Goal: Task Accomplishment & Management: Manage account settings

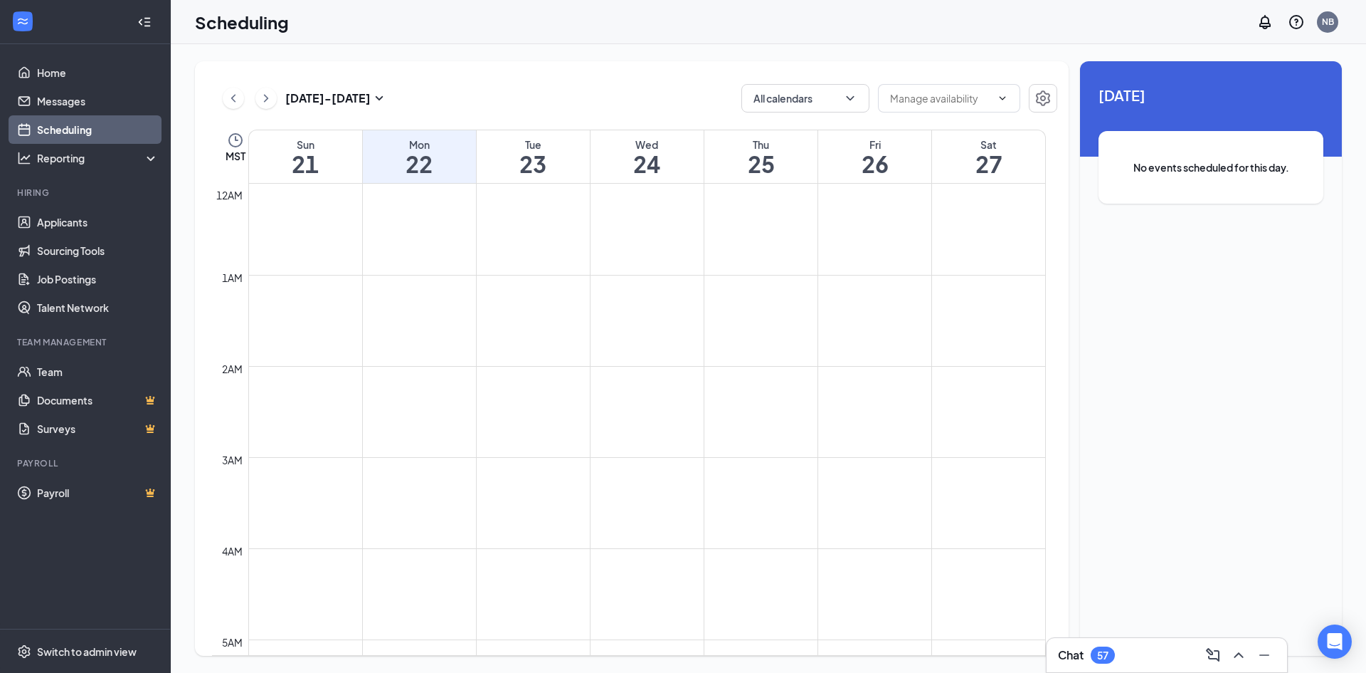
scroll to position [1055, 0]
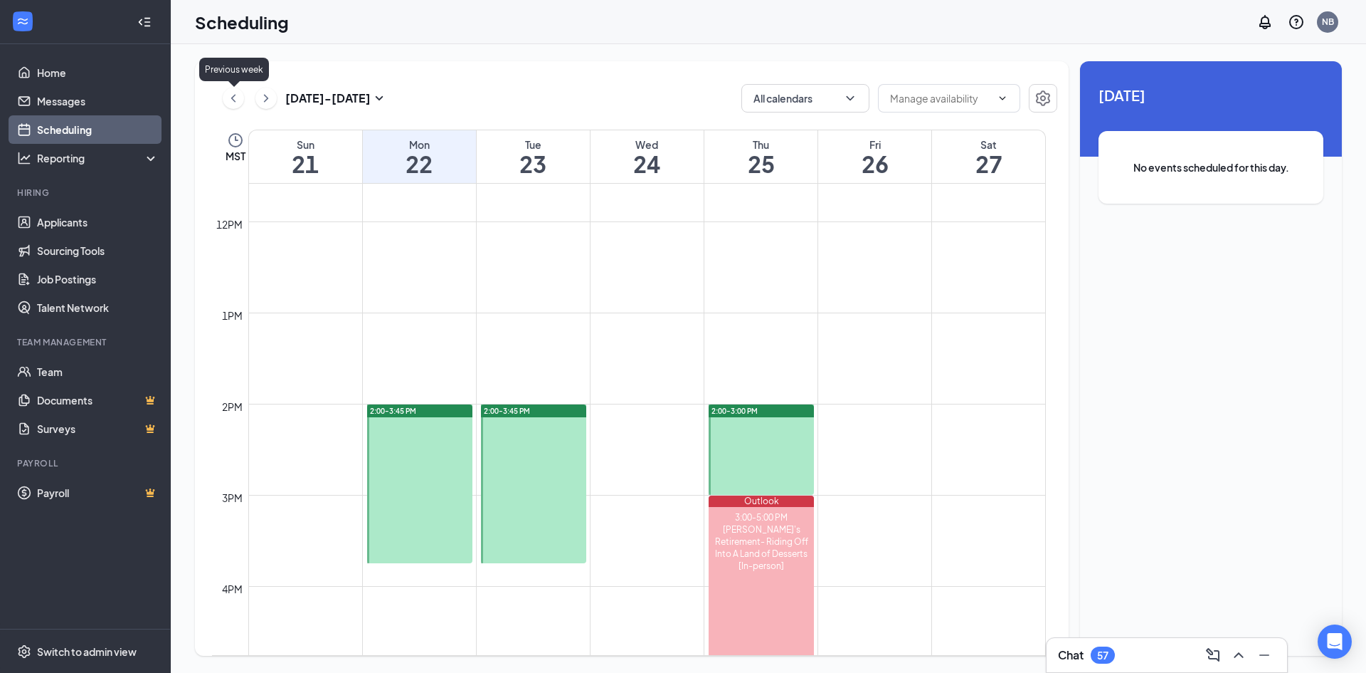
click at [238, 96] on icon "ChevronLeft" at bounding box center [233, 98] width 14 height 17
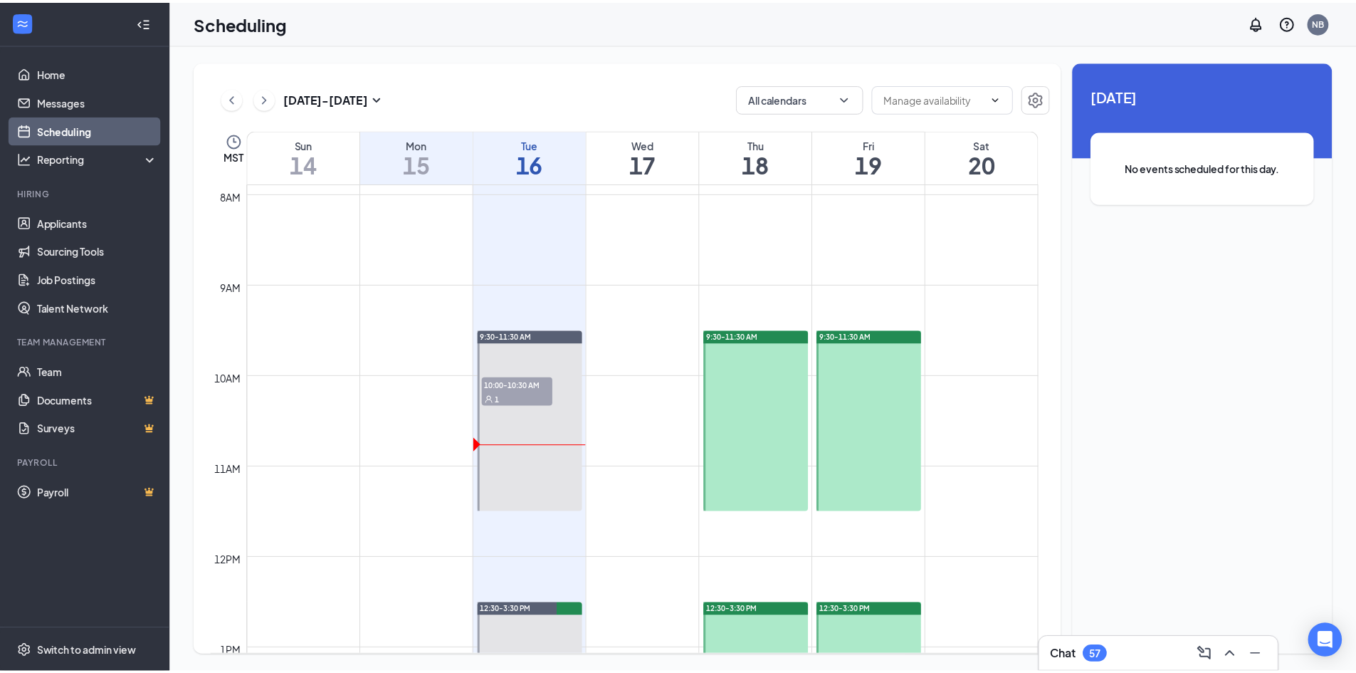
scroll to position [854, 0]
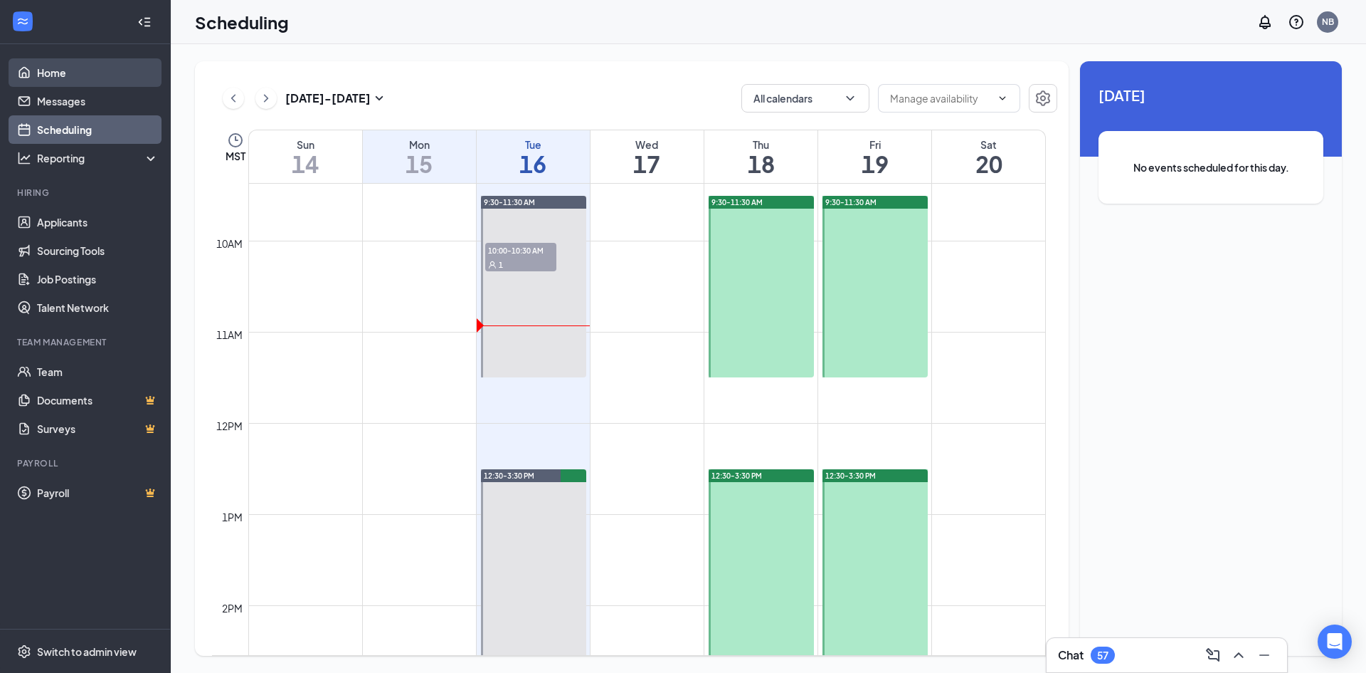
click at [65, 80] on link "Home" at bounding box center [98, 72] width 122 height 28
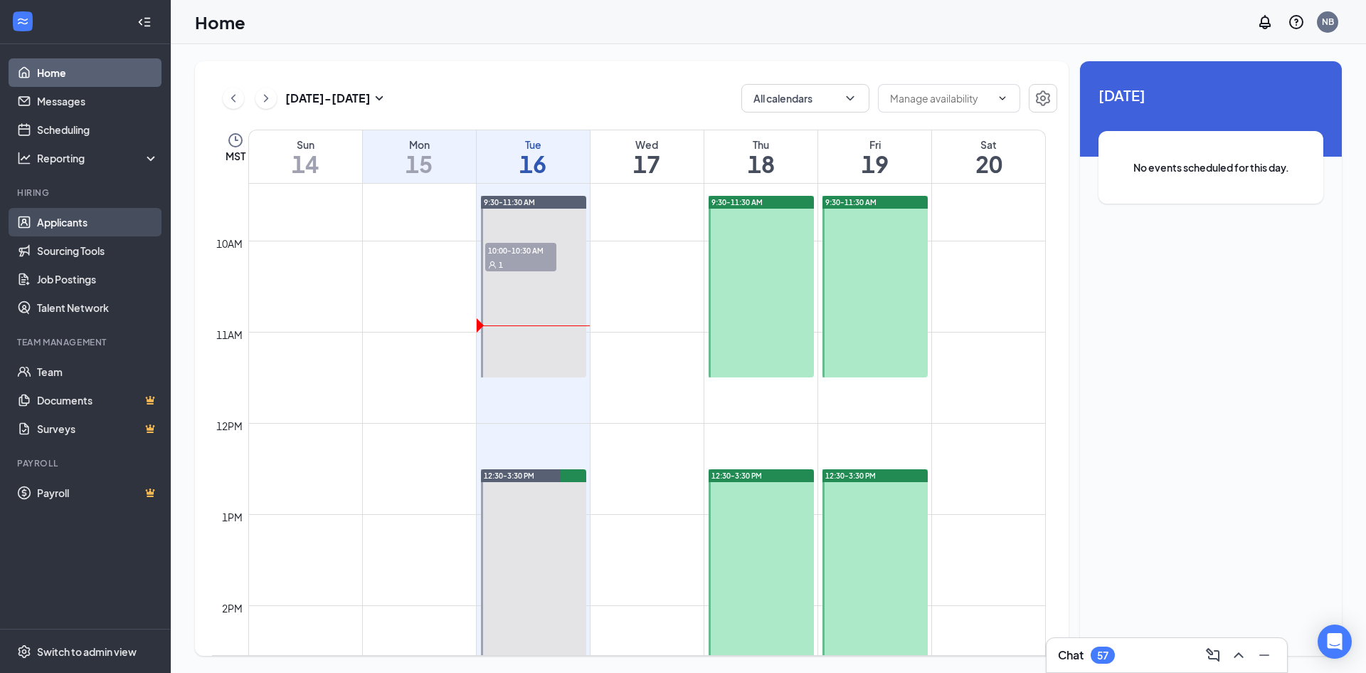
click at [70, 226] on link "Applicants" at bounding box center [98, 222] width 122 height 28
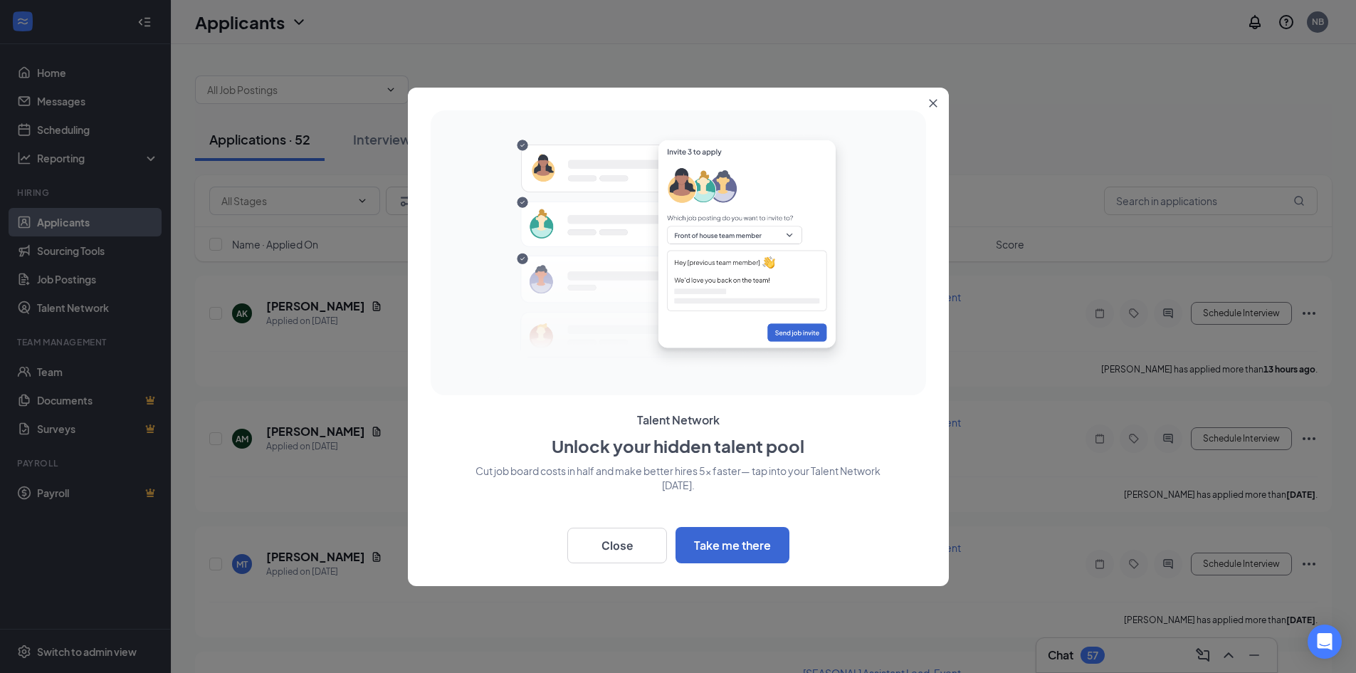
click at [933, 102] on icon "Close" at bounding box center [933, 103] width 8 height 8
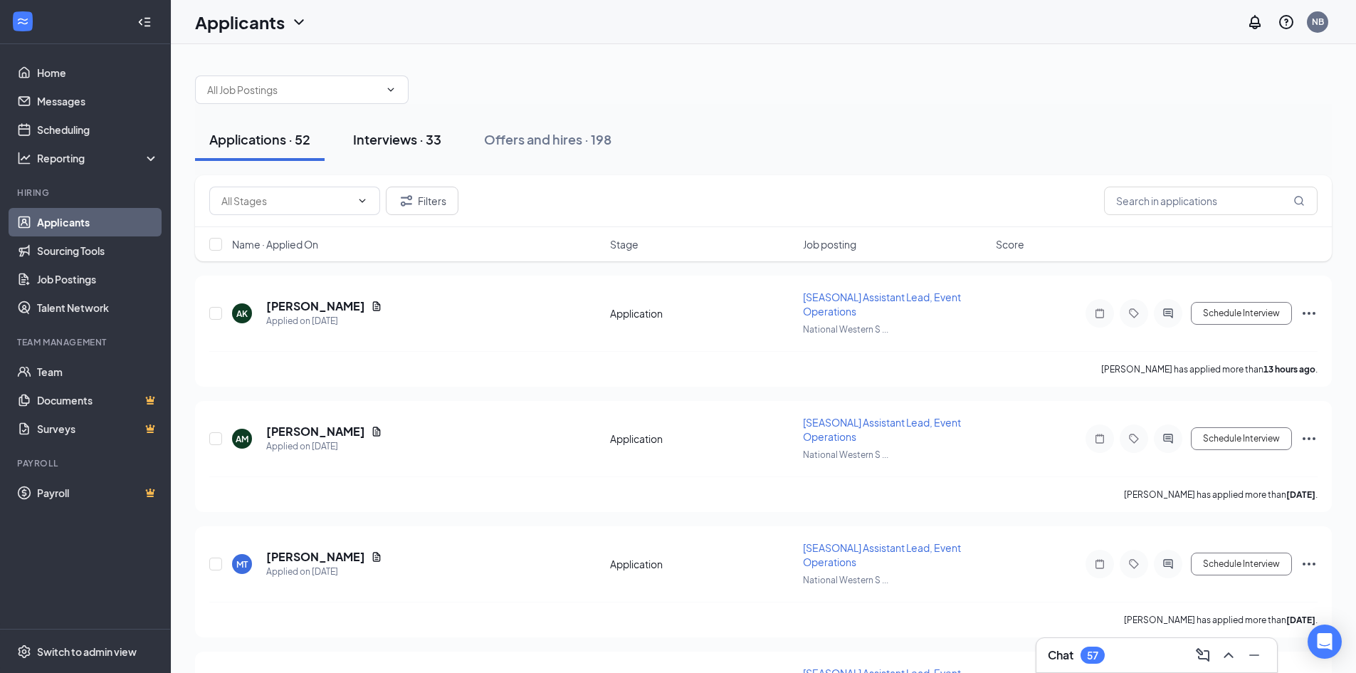
click at [381, 145] on div "Interviews · 33" at bounding box center [397, 139] width 88 height 18
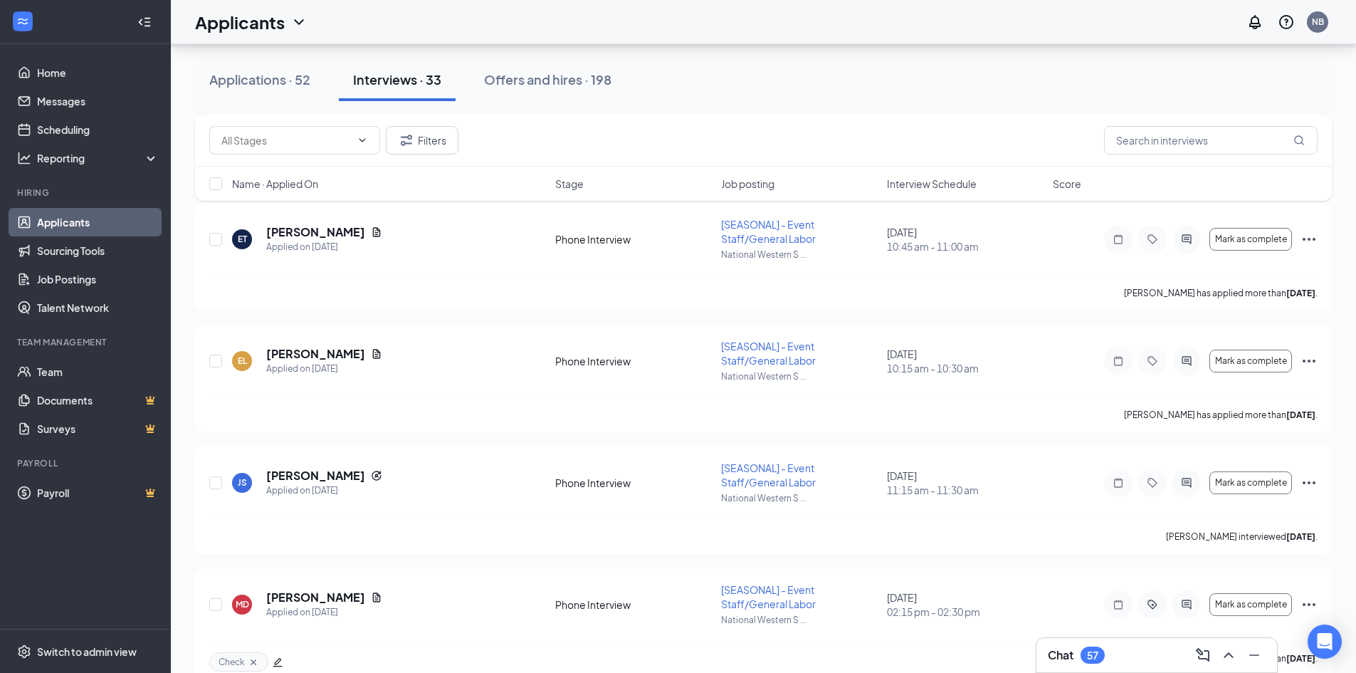
scroll to position [498, 0]
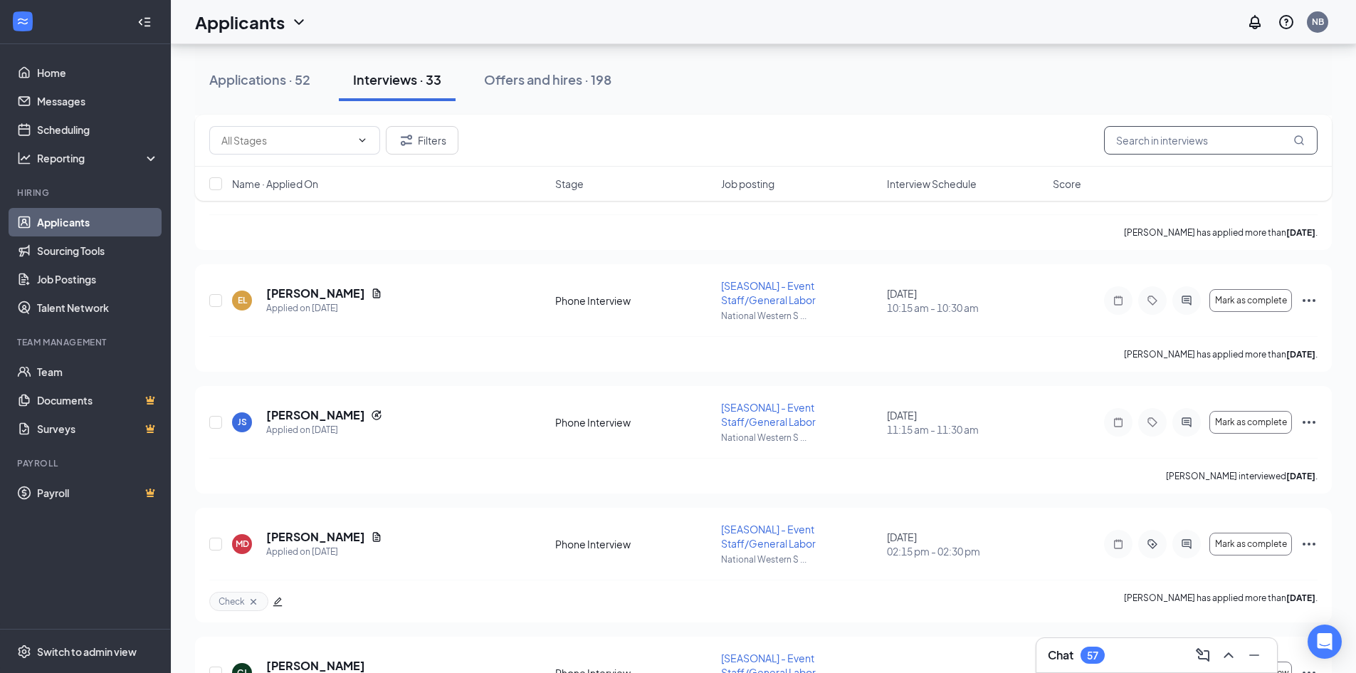
click at [1134, 142] on input "text" at bounding box center [1211, 140] width 214 height 28
type input "[PERSON_NAME]"
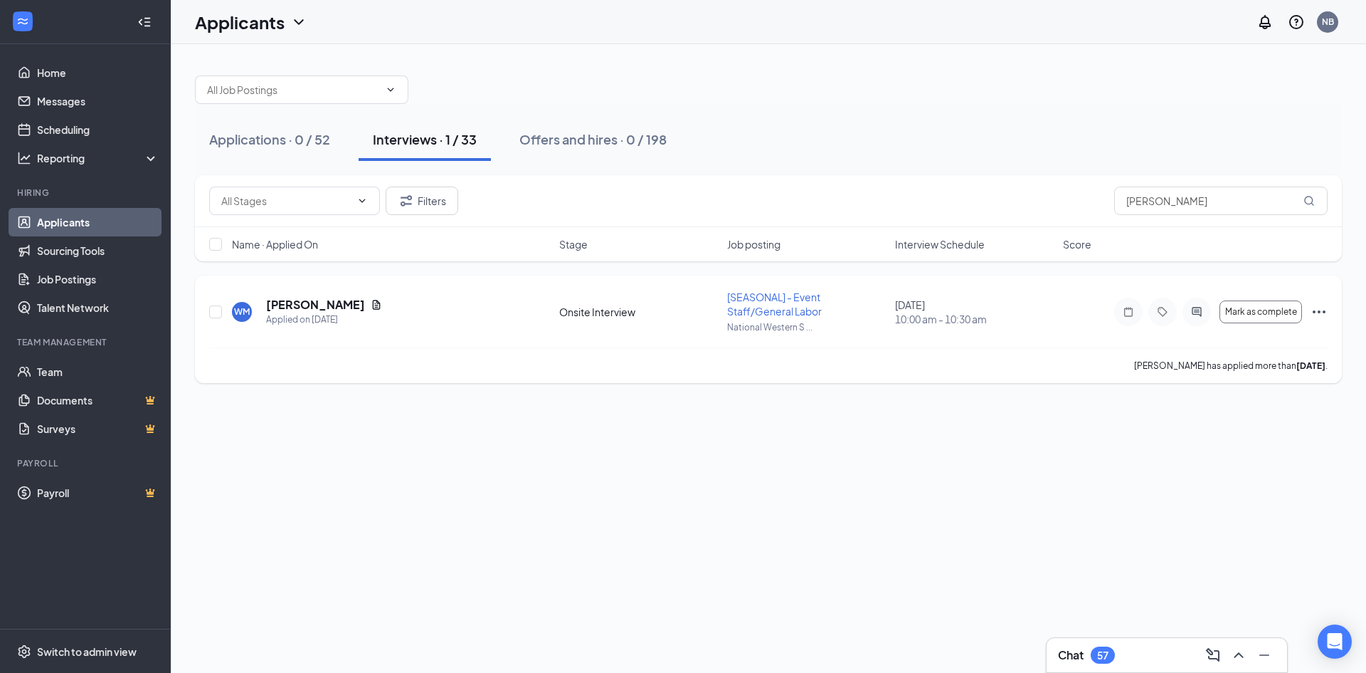
click at [1318, 314] on icon "Ellipses" at bounding box center [1319, 311] width 17 height 17
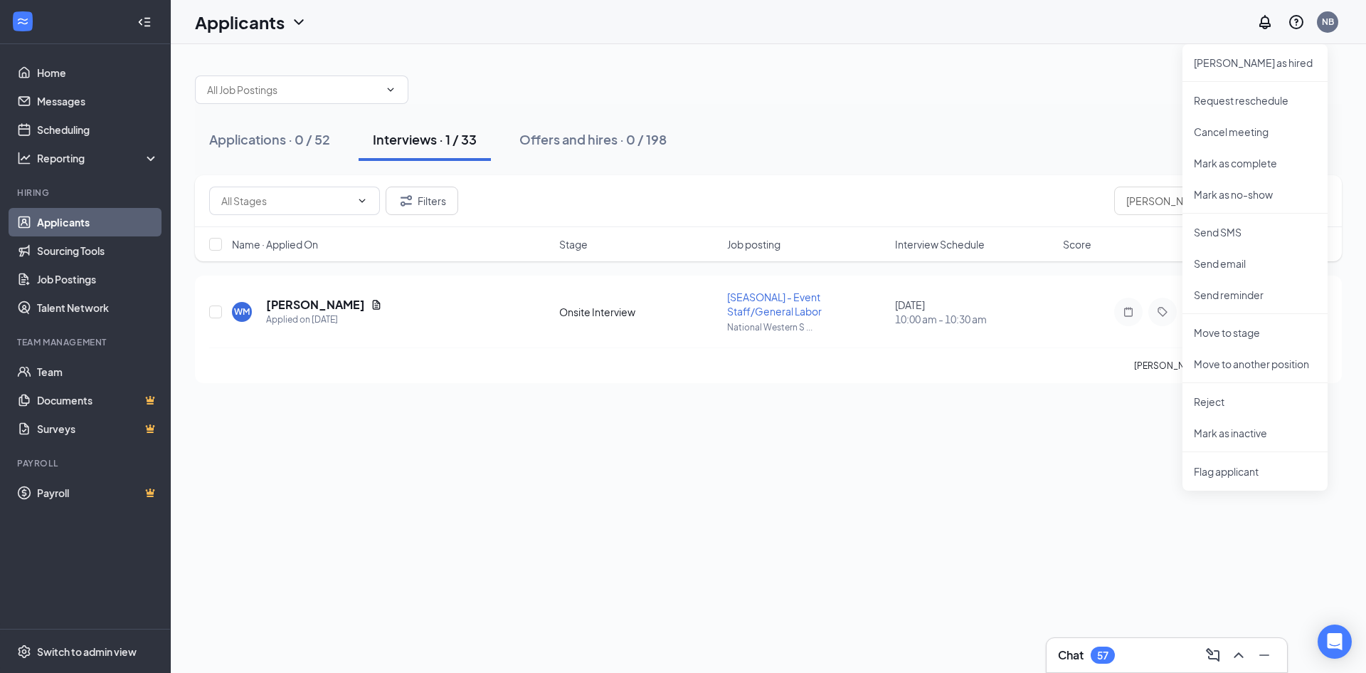
click at [1348, 405] on div "Applications · 0 / 52 Interviews · 1 / 33 Offers and hires · 0 / 198 Filters [P…" at bounding box center [769, 358] width 1196 height 628
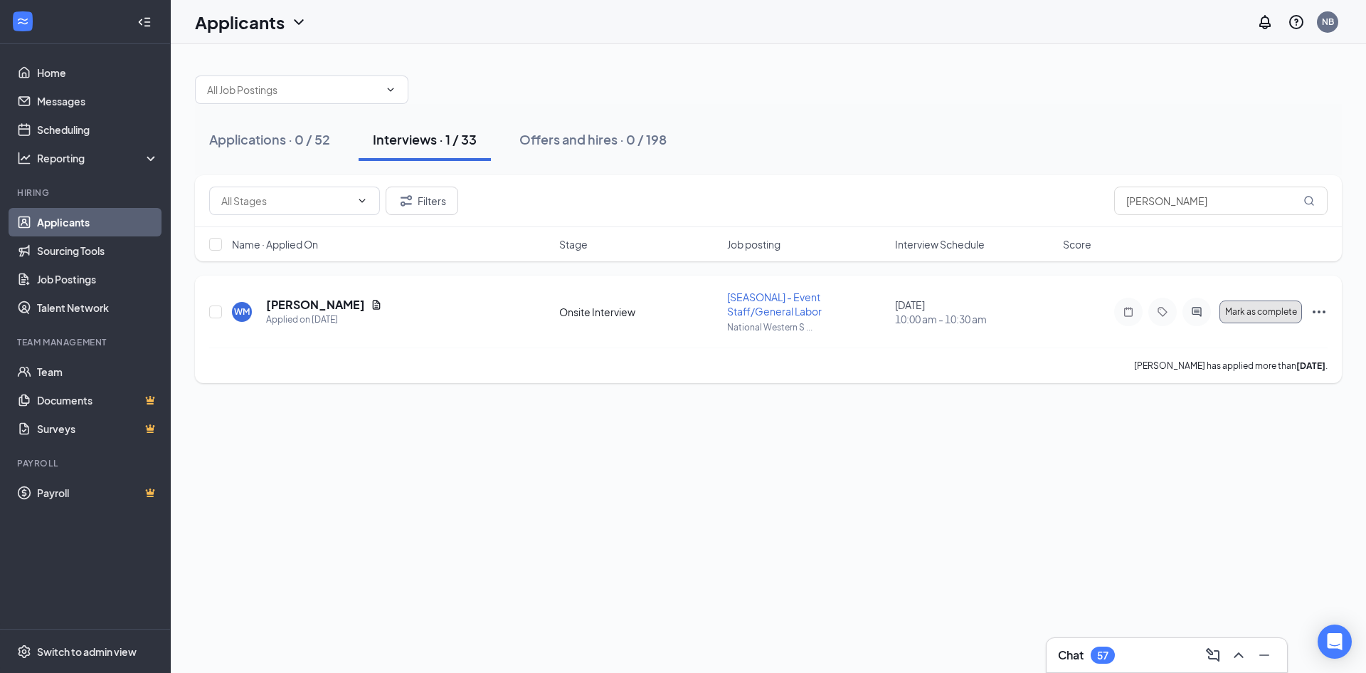
click at [1272, 307] on span "Mark as complete" at bounding box center [1262, 312] width 72 height 10
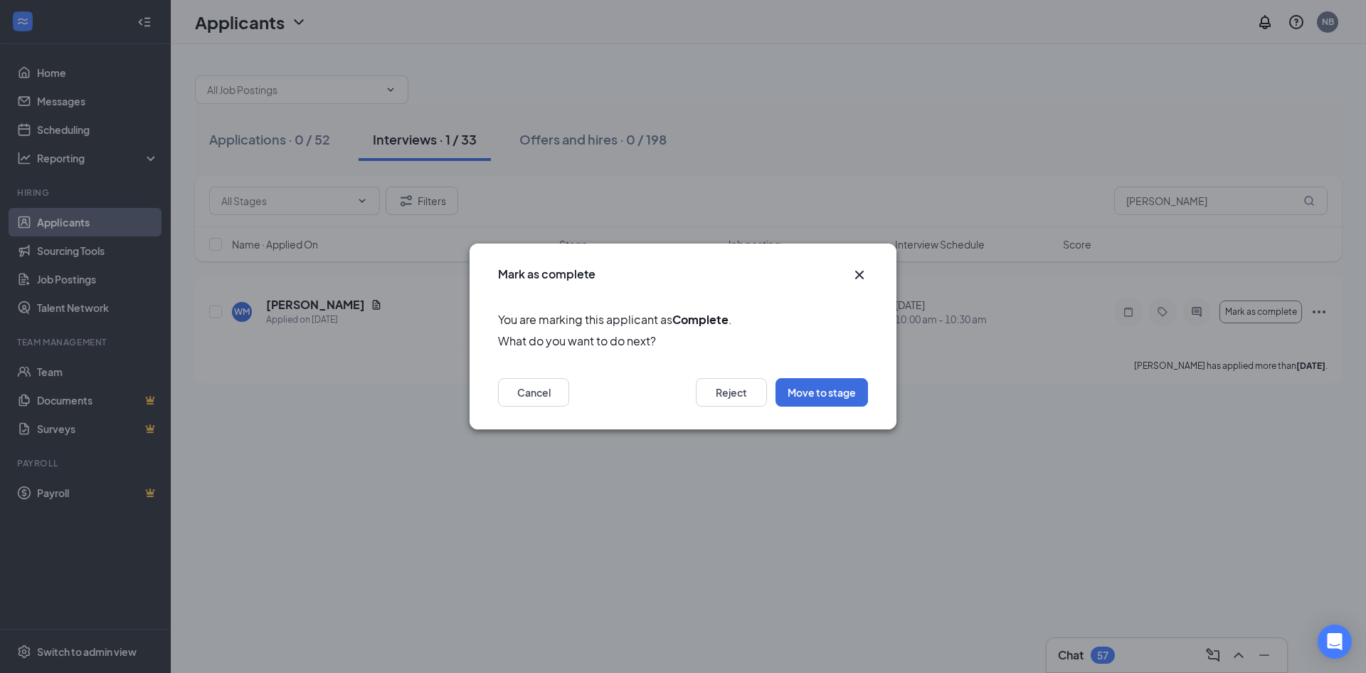
click at [861, 275] on icon "Cross" at bounding box center [859, 274] width 9 height 9
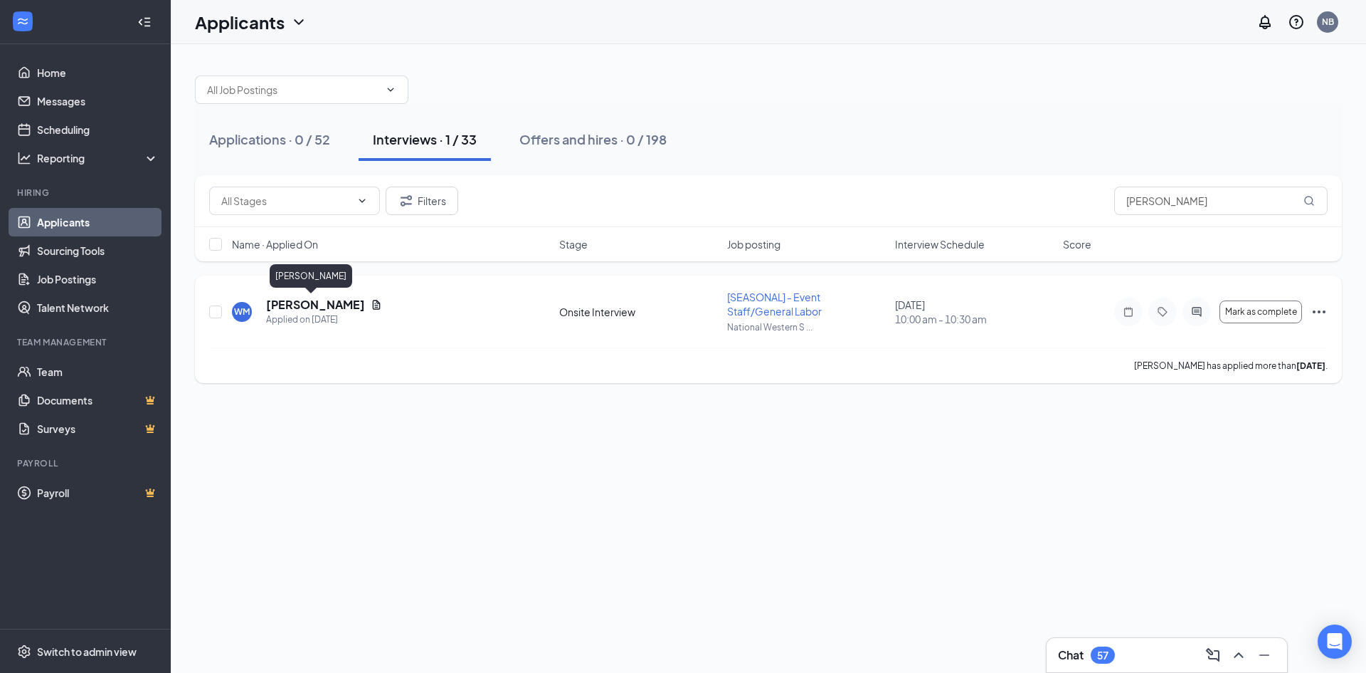
click at [317, 305] on h5 "[PERSON_NAME]" at bounding box center [315, 305] width 99 height 16
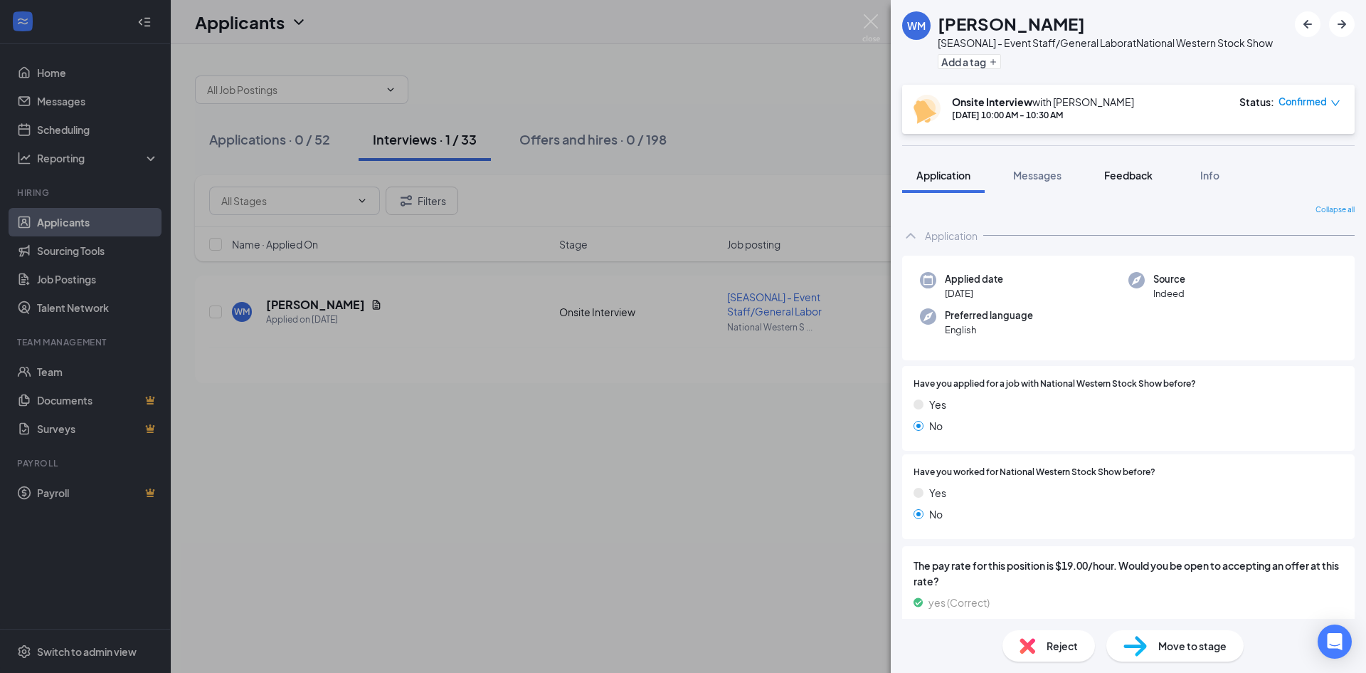
click at [1124, 184] on button "Feedback" at bounding box center [1128, 175] width 77 height 36
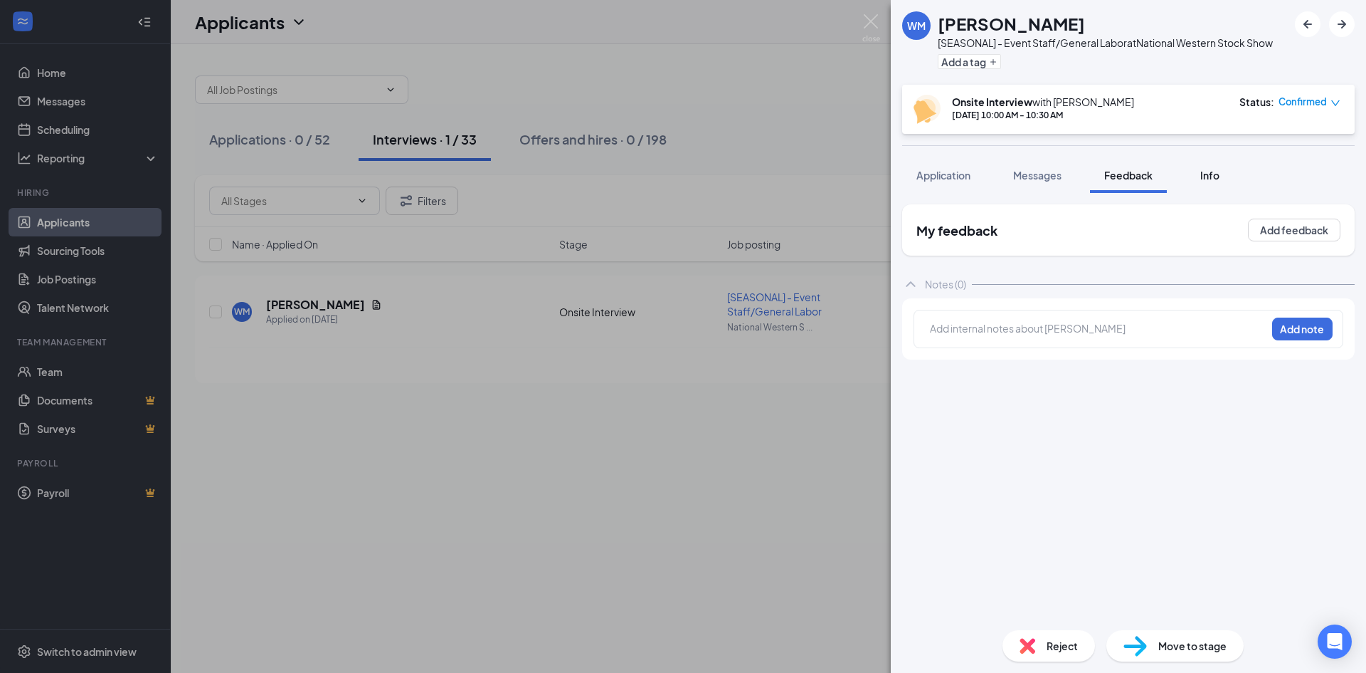
click at [1204, 182] on button "Info" at bounding box center [1209, 175] width 57 height 36
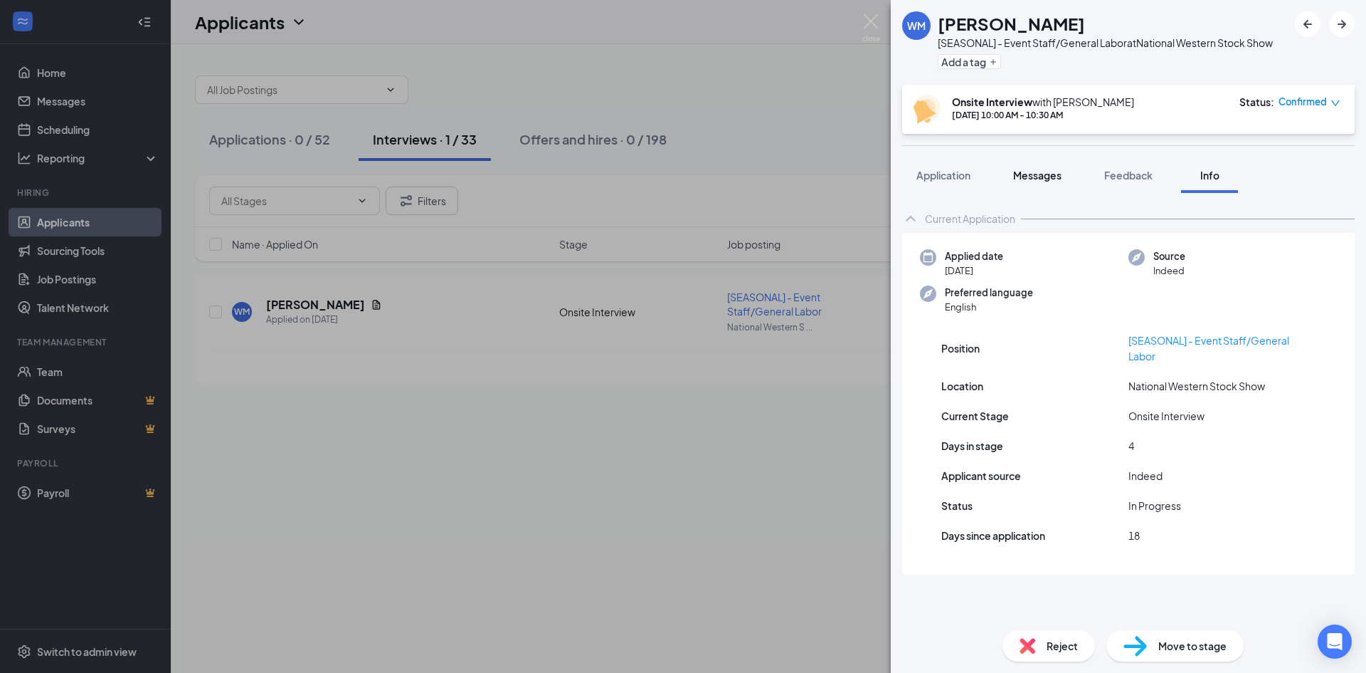
click at [1043, 170] on span "Messages" at bounding box center [1037, 175] width 48 height 13
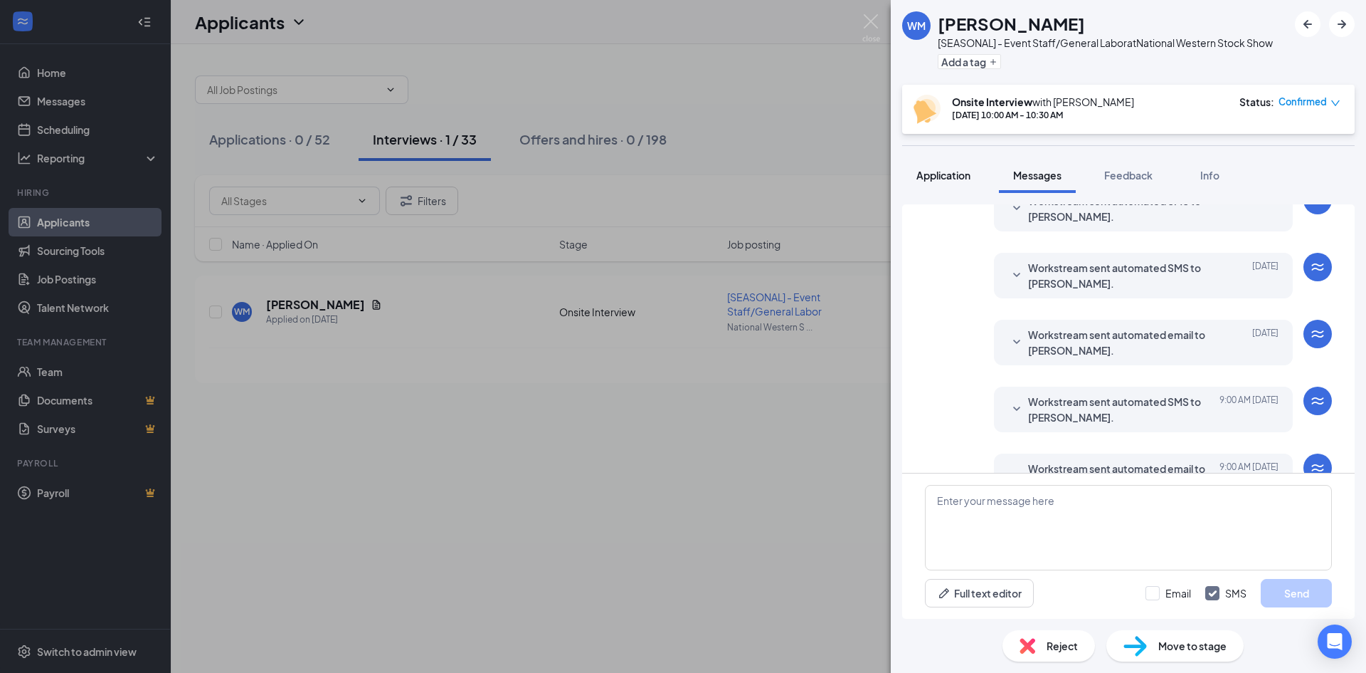
scroll to position [395, 0]
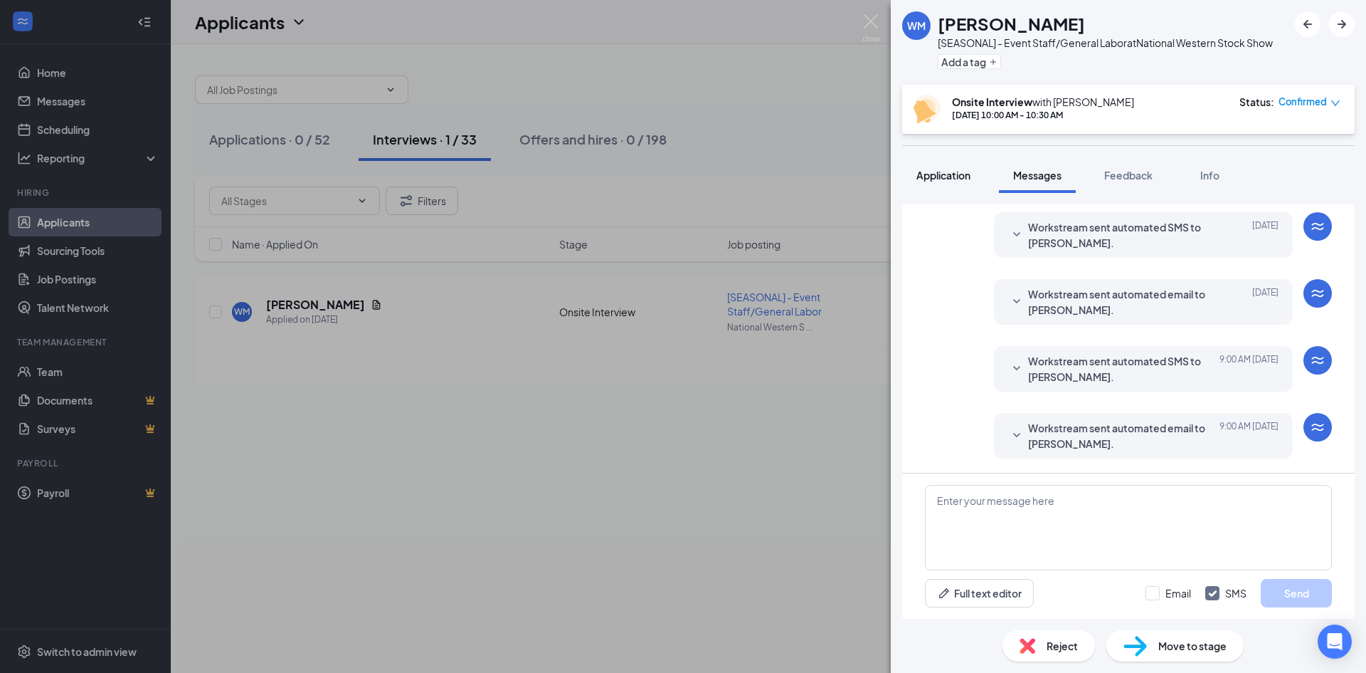
click at [960, 172] on span "Application" at bounding box center [944, 175] width 54 height 13
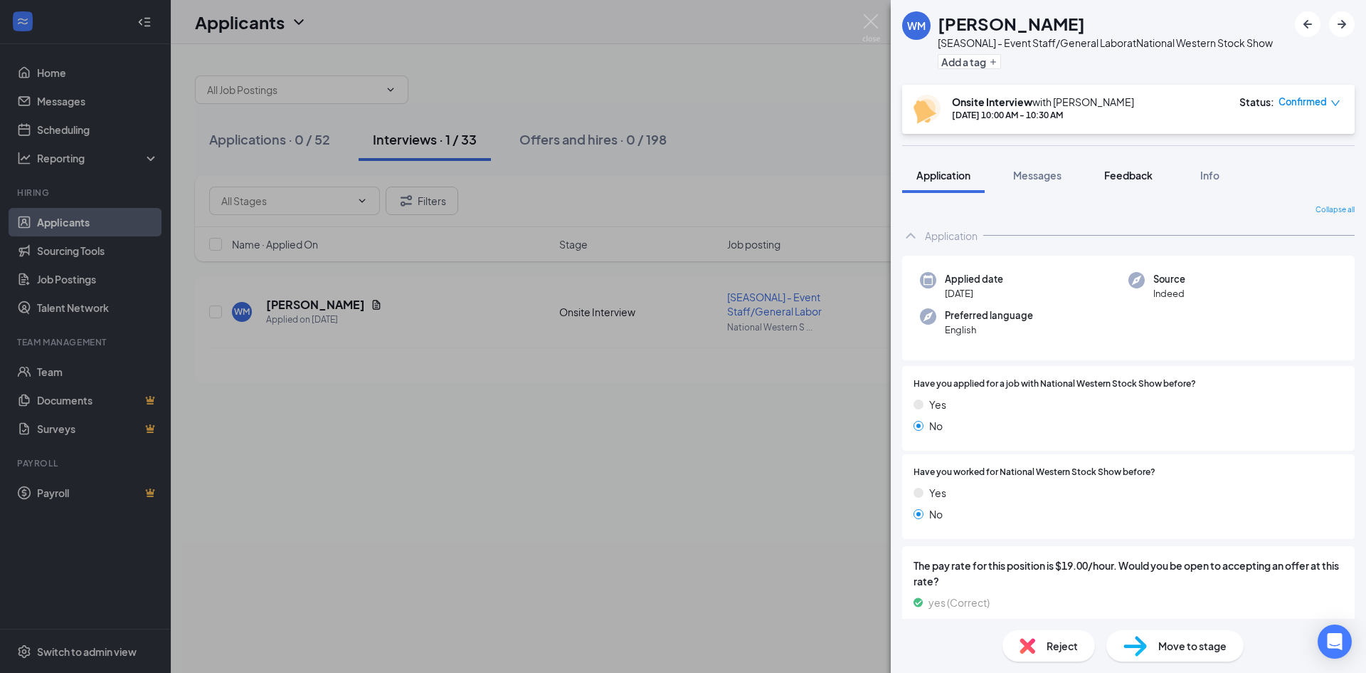
click at [1158, 179] on button "Feedback" at bounding box center [1128, 175] width 77 height 36
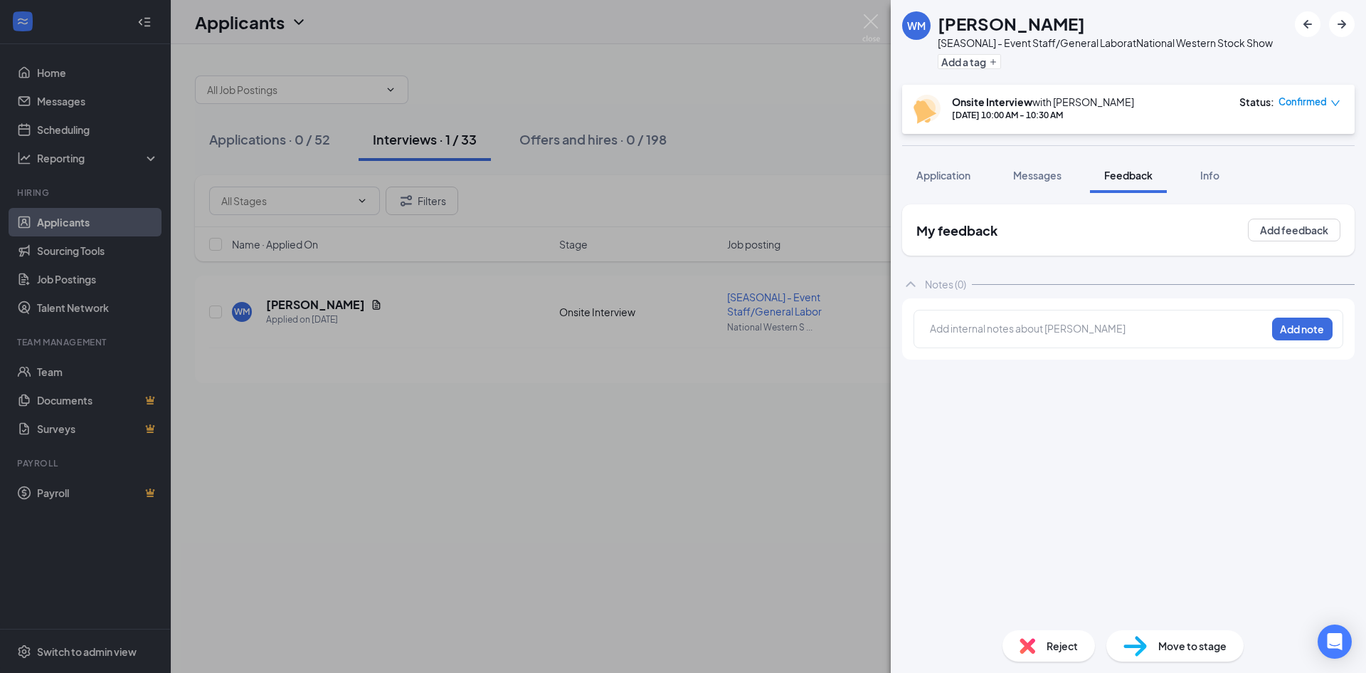
click at [792, 143] on div "[PERSON_NAME] [PERSON_NAME] [SEASONAL] - Event Staff/General Labor at National …" at bounding box center [683, 336] width 1366 height 673
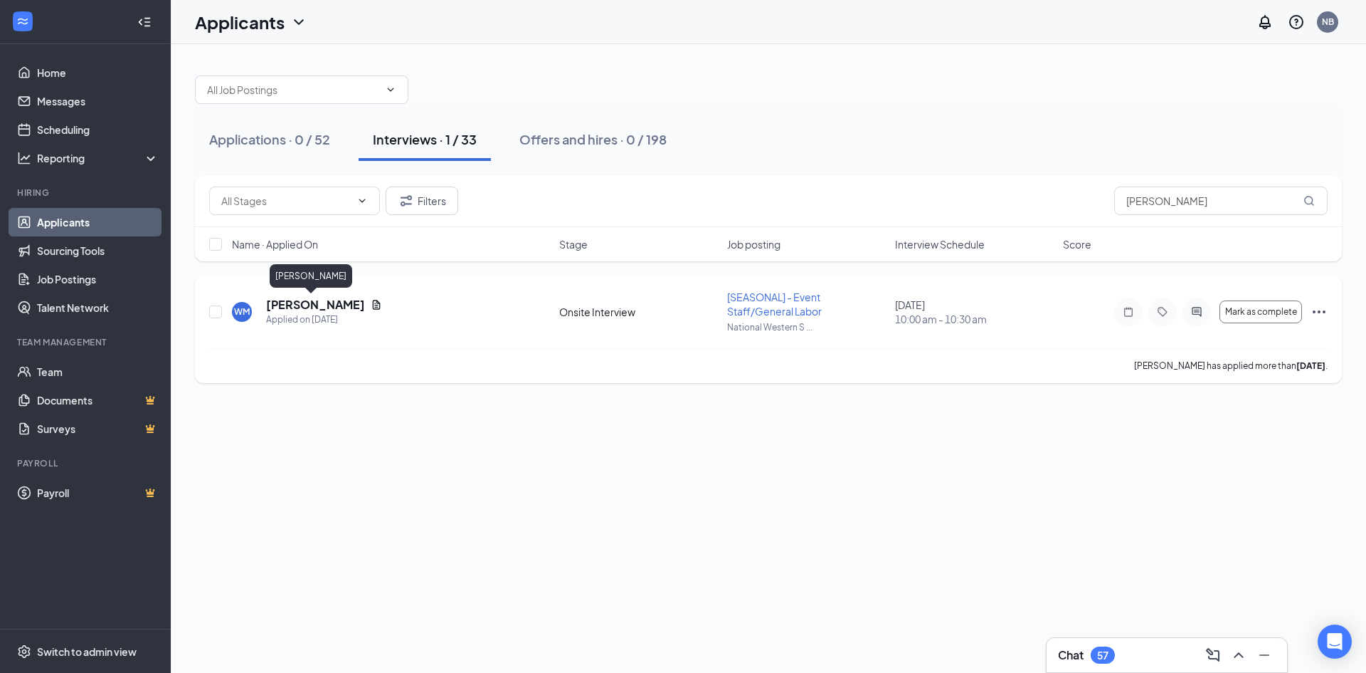
click at [290, 310] on h5 "[PERSON_NAME]" at bounding box center [315, 305] width 99 height 16
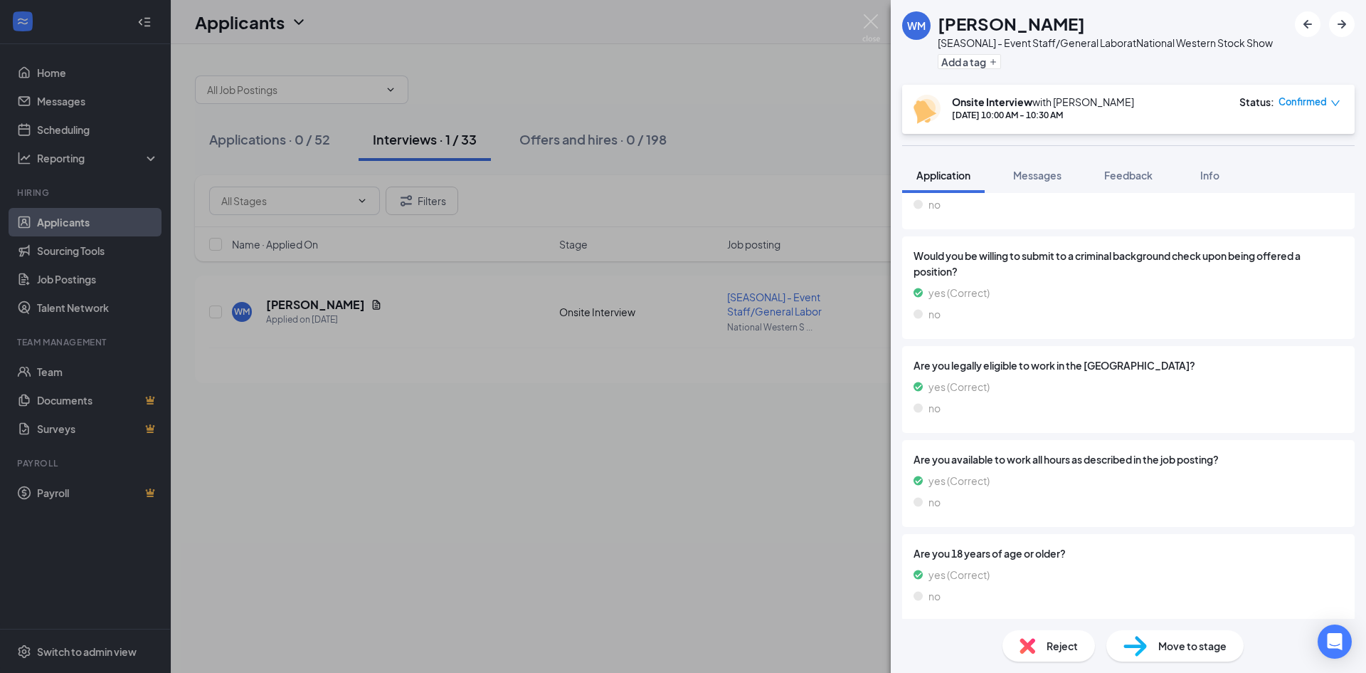
scroll to position [425, 0]
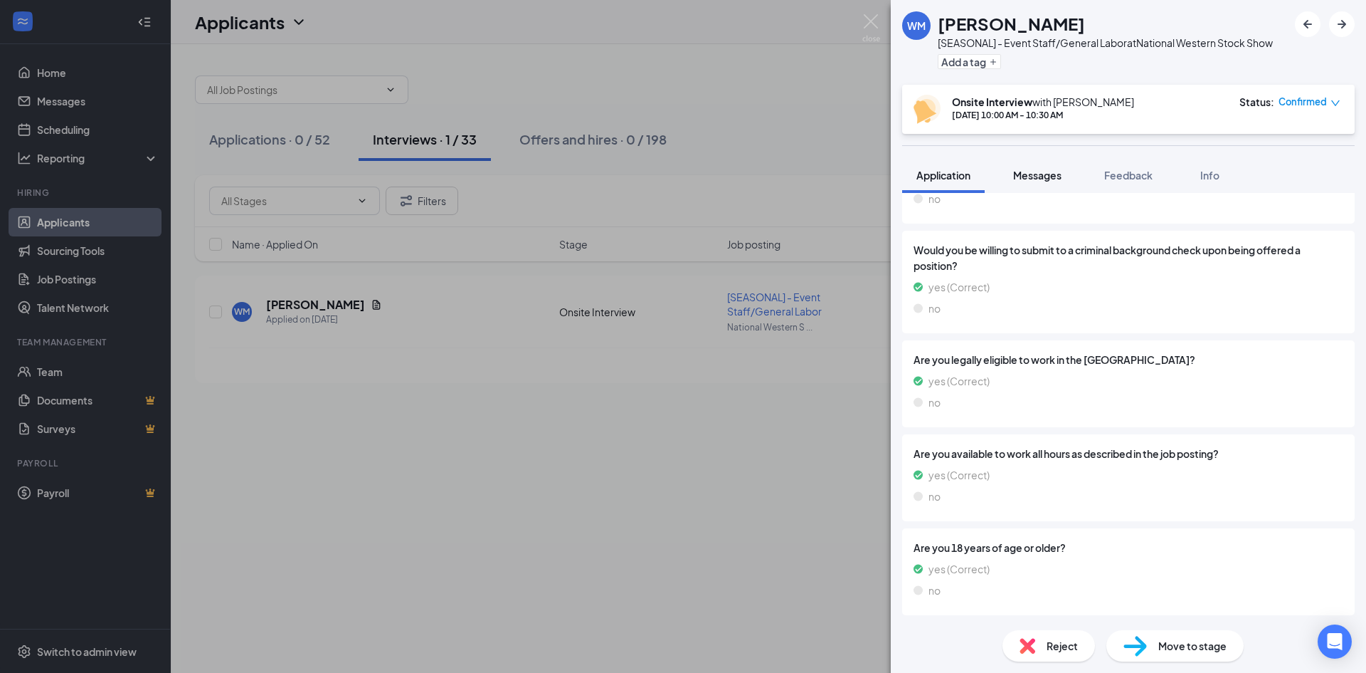
click at [1052, 181] on div "Messages" at bounding box center [1037, 175] width 48 height 14
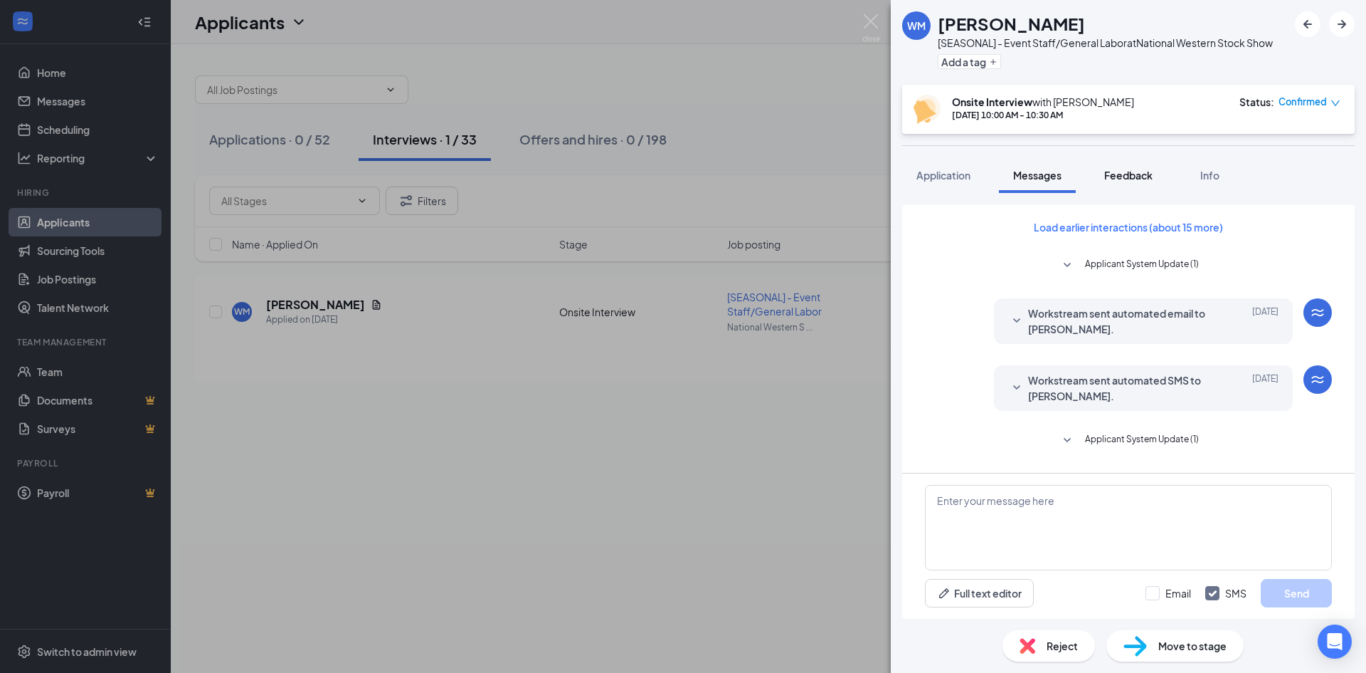
click at [1132, 181] on span "Feedback" at bounding box center [1129, 175] width 48 height 13
